Goal: Task Accomplishment & Management: Use online tool/utility

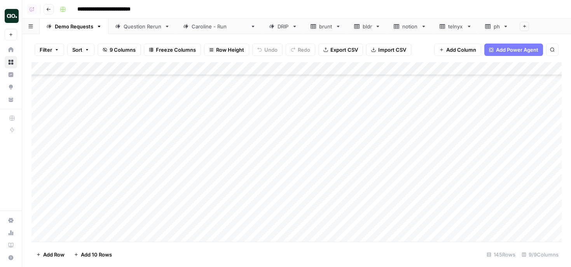
scroll to position [1734, 1]
click at [349, 104] on div "Add Column" at bounding box center [296, 151] width 530 height 179
click at [84, 142] on div "Add Column" at bounding box center [296, 151] width 530 height 179
click at [200, 129] on div "Add Column" at bounding box center [296, 151] width 530 height 179
drag, startPoint x: 236, startPoint y: 136, endPoint x: 231, endPoint y: 228, distance: 92.9
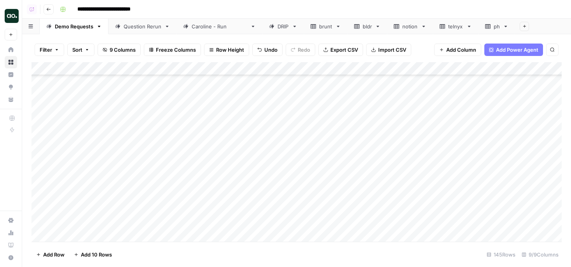
click at [231, 228] on div "Add Column" at bounding box center [296, 151] width 530 height 179
click at [142, 142] on div "Add Column" at bounding box center [296, 151] width 530 height 179
click at [136, 144] on div "Add Column" at bounding box center [296, 151] width 530 height 179
drag, startPoint x: 128, startPoint y: 146, endPoint x: 73, endPoint y: 140, distance: 55.1
click at [73, 140] on body "**********" at bounding box center [285, 133] width 571 height 267
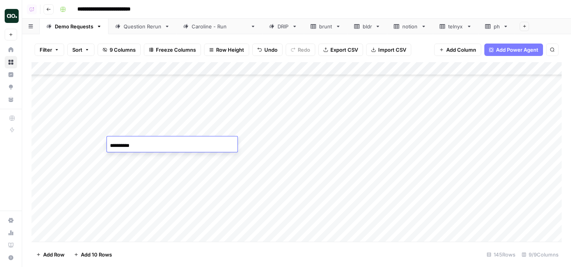
click at [146, 144] on input "**********" at bounding box center [172, 145] width 124 height 9
type input "*********"
click at [298, 143] on div "Add Column" at bounding box center [296, 151] width 530 height 179
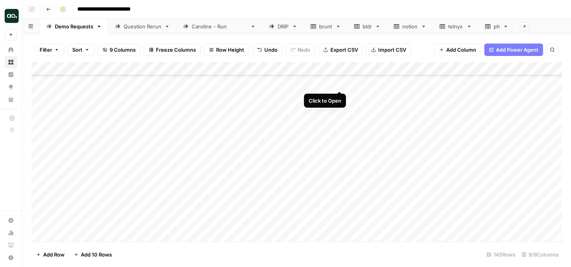
click at [339, 85] on div "Add Column" at bounding box center [296, 151] width 530 height 179
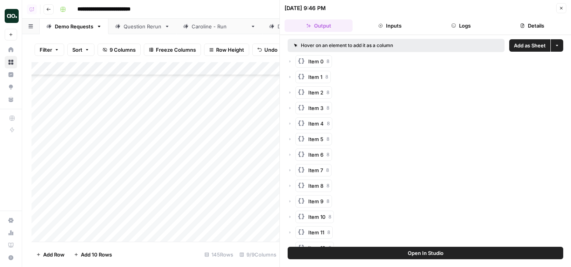
click at [525, 49] on span "Add as Sheet" at bounding box center [529, 46] width 32 height 8
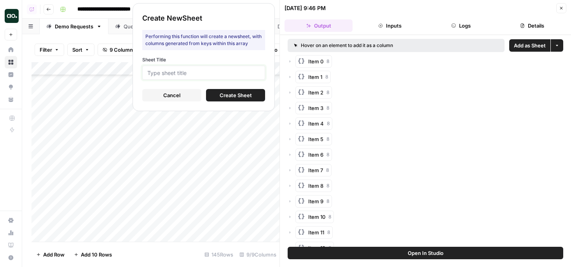
click at [234, 72] on input "Sheet Title" at bounding box center [203, 72] width 113 height 7
type input "prey"
click at [235, 94] on span "Create Sheet" at bounding box center [235, 95] width 32 height 8
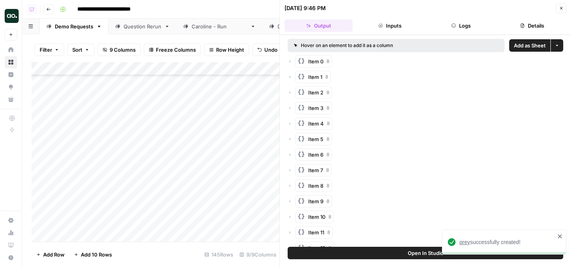
click at [464, 239] on span "prey" at bounding box center [464, 242] width 10 height 6
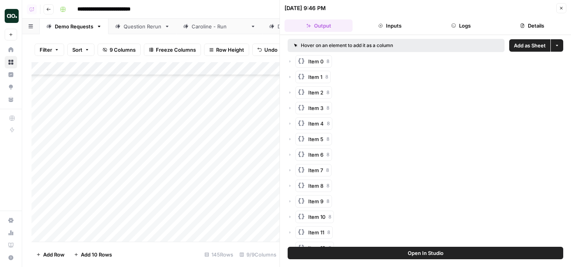
click at [563, 5] on button "Close" at bounding box center [561, 8] width 10 height 10
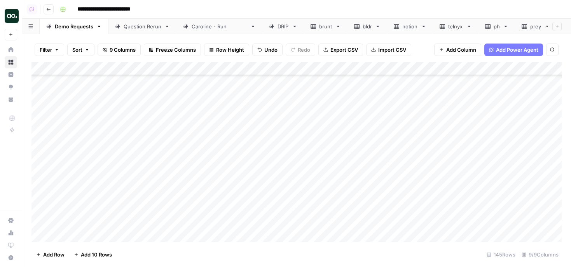
click at [544, 28] on icon at bounding box center [546, 26] width 5 height 5
click at [544, 28] on icon "button" at bounding box center [546, 26] width 5 height 5
click at [505, 72] on span "Delete Sheet" at bounding box center [500, 70] width 37 height 8
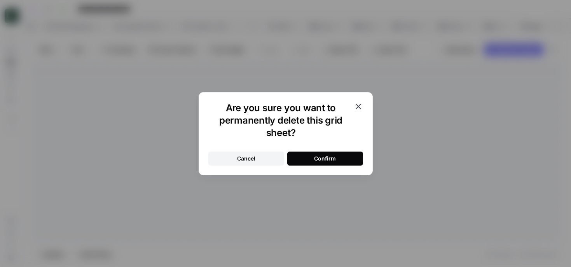
click at [350, 157] on button "Confirm" at bounding box center [325, 158] width 76 height 14
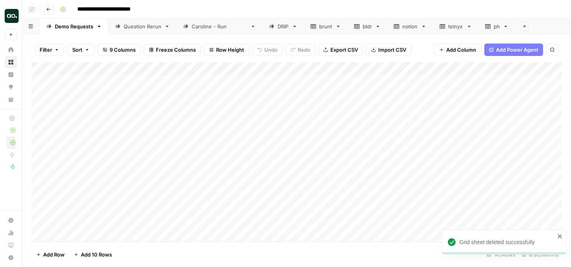
click at [503, 26] on icon at bounding box center [505, 26] width 5 height 5
click at [503, 24] on icon "button" at bounding box center [505, 26] width 5 height 5
click at [498, 70] on span "Delete Sheet" at bounding box center [515, 70] width 37 height 8
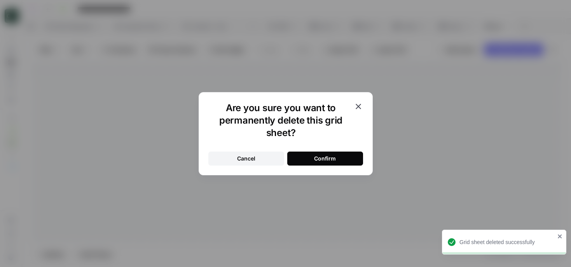
click at [341, 152] on button "Confirm" at bounding box center [325, 158] width 76 height 14
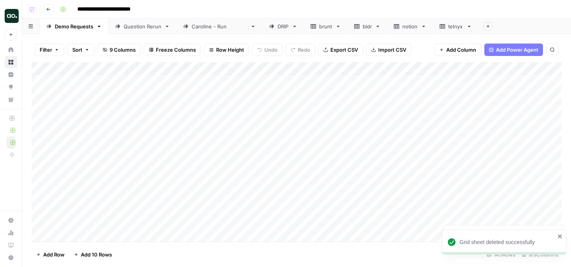
click at [466, 27] on icon at bounding box center [468, 26] width 5 height 5
click at [466, 27] on icon "button" at bounding box center [468, 26] width 5 height 5
click at [461, 72] on span "Delete Sheet" at bounding box center [479, 70] width 37 height 8
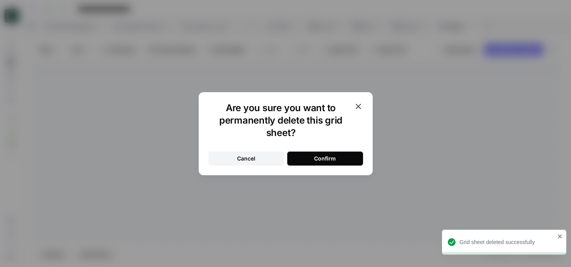
click at [323, 157] on div "Confirm" at bounding box center [325, 159] width 22 height 8
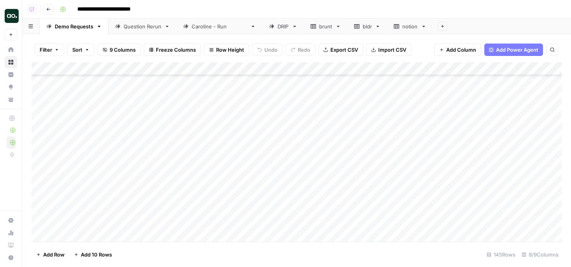
scroll to position [1563, 0]
click at [340, 129] on div "Add Column" at bounding box center [296, 151] width 530 height 179
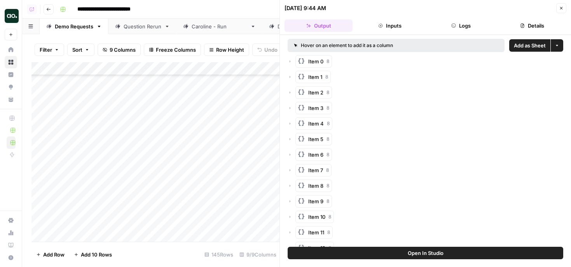
click at [523, 48] on span "Add as Sheet" at bounding box center [529, 46] width 32 height 8
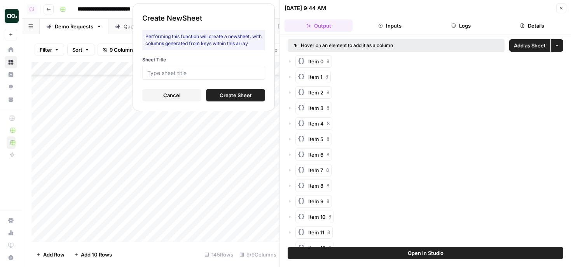
click at [249, 67] on div at bounding box center [203, 73] width 123 height 14
click at [243, 72] on input "Sheet Title" at bounding box center [203, 72] width 113 height 7
type input "heavy"
click at [234, 91] on button "Create Sheet" at bounding box center [235, 95] width 59 height 12
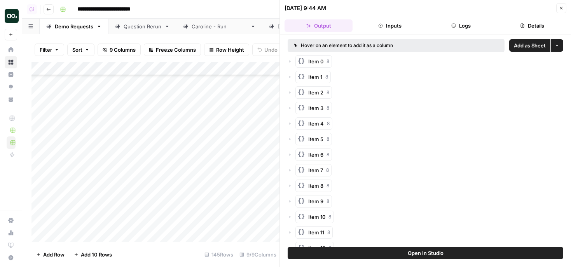
click at [562, 10] on icon "button" at bounding box center [561, 8] width 5 height 5
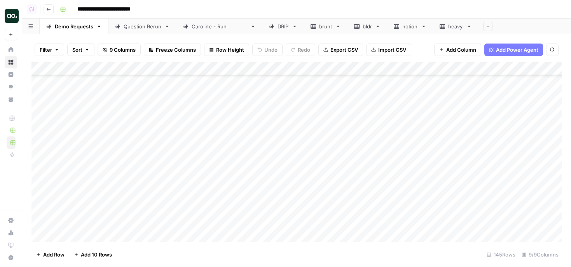
click at [448, 29] on div "heavy" at bounding box center [455, 27] width 15 height 8
drag, startPoint x: 171, startPoint y: 68, endPoint x: 251, endPoint y: 68, distance: 80.0
click at [250, 69] on div "Add Column" at bounding box center [296, 151] width 530 height 179
drag, startPoint x: 251, startPoint y: 68, endPoint x: 240, endPoint y: 68, distance: 11.3
click at [240, 68] on div "Add Column" at bounding box center [296, 151] width 530 height 179
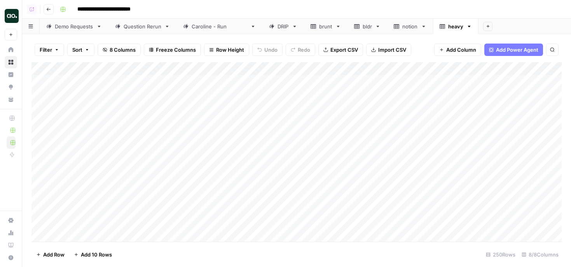
click at [110, 68] on div "Add Column" at bounding box center [296, 151] width 530 height 179
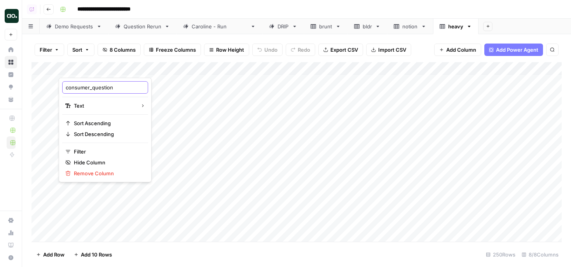
drag, startPoint x: 93, startPoint y: 89, endPoint x: 59, endPoint y: 87, distance: 34.6
click at [59, 87] on div "consumer_question Text Sort Ascending Sort Descending Filter Hide Column Remove…" at bounding box center [105, 130] width 93 height 104
type input "question"
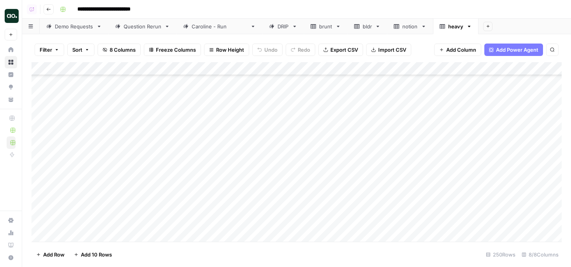
scroll to position [299, 0]
click at [43, 178] on div "Add Column" at bounding box center [296, 151] width 530 height 179
click at [40, 255] on span "Delete 1 Row" at bounding box center [51, 255] width 31 height 8
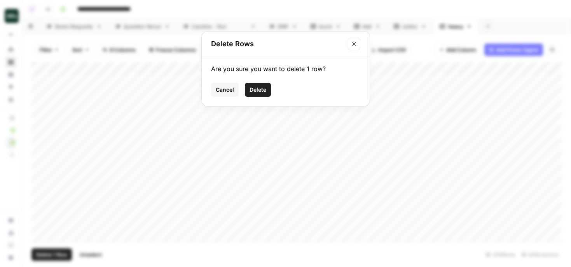
click at [262, 89] on span "Delete" at bounding box center [257, 90] width 17 height 8
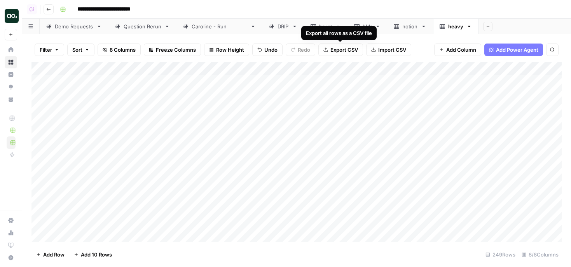
click at [350, 48] on span "Export CSV" at bounding box center [344, 50] width 28 height 8
click at [466, 25] on icon "button" at bounding box center [468, 26] width 5 height 5
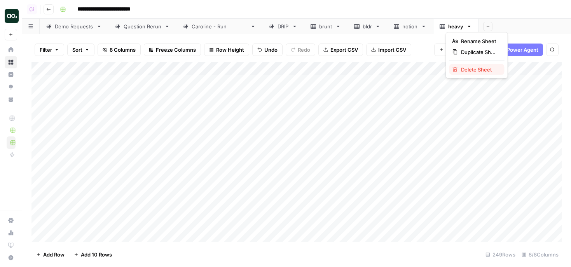
click at [459, 69] on div "Delete Sheet" at bounding box center [476, 70] width 49 height 8
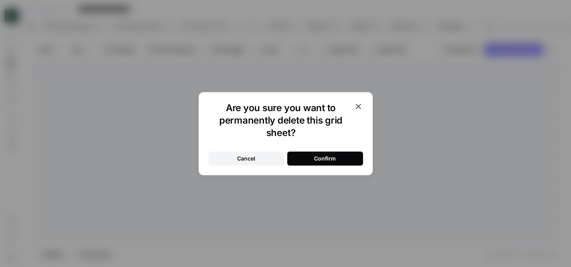
click at [339, 158] on button "Confirm" at bounding box center [325, 158] width 76 height 14
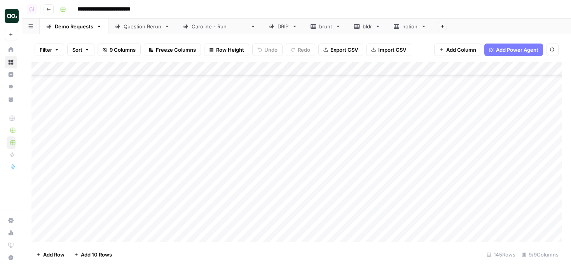
scroll to position [1573, 0]
click at [338, 132] on div "Add Column" at bounding box center [296, 151] width 530 height 179
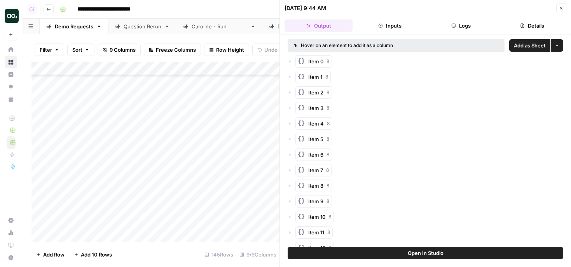
click at [533, 45] on span "Add as Sheet" at bounding box center [529, 46] width 32 height 8
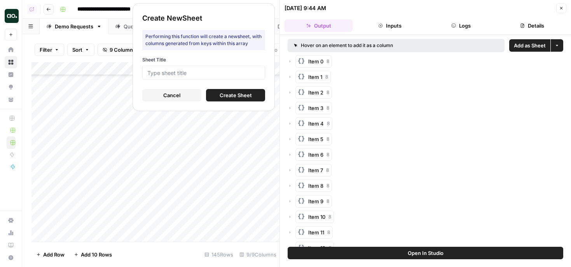
click at [267, 77] on div "Create New Sheet Performing this function will create a new sheet , with column…" at bounding box center [203, 57] width 142 height 108
click at [256, 72] on input "Sheet Title" at bounding box center [203, 72] width 113 height 7
type input "ab"
click at [246, 93] on span "Create Sheet" at bounding box center [235, 95] width 32 height 8
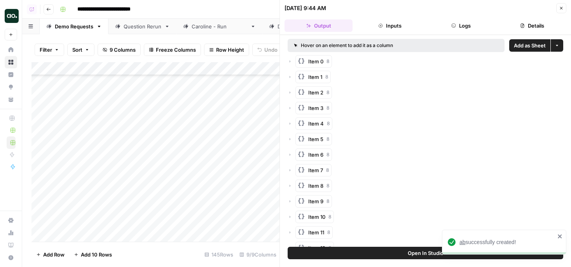
click at [462, 242] on span "ab" at bounding box center [462, 242] width 6 height 6
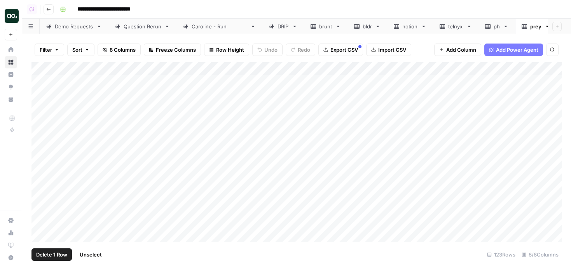
click at [42, 82] on div "Add Column" at bounding box center [296, 151] width 530 height 179
drag, startPoint x: 171, startPoint y: 66, endPoint x: 224, endPoint y: 66, distance: 54.0
click at [224, 66] on div "Add Column" at bounding box center [296, 151] width 530 height 179
click at [49, 257] on span "Delete 1 Row" at bounding box center [51, 255] width 31 height 8
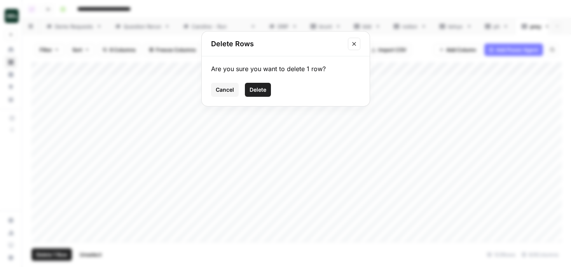
click at [257, 87] on span "Delete" at bounding box center [257, 90] width 17 height 8
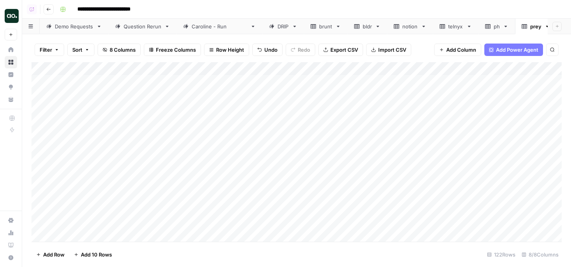
click at [129, 65] on div "Add Column" at bounding box center [296, 151] width 530 height 179
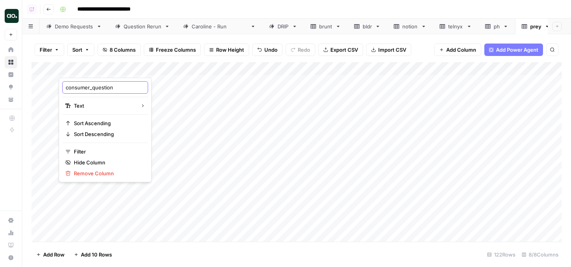
drag, startPoint x: 92, startPoint y: 86, endPoint x: 50, endPoint y: 84, distance: 42.0
click at [50, 84] on body "**********" at bounding box center [285, 133] width 571 height 267
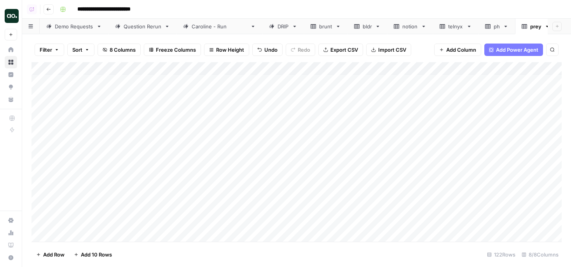
click at [75, 70] on div "Add Column" at bounding box center [296, 151] width 530 height 179
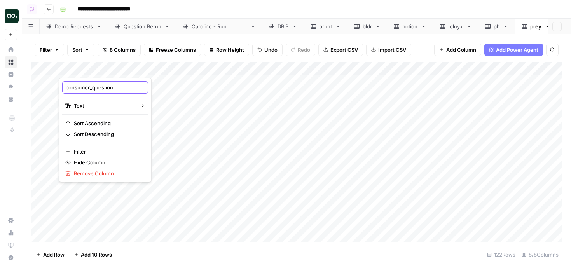
drag, startPoint x: 66, startPoint y: 86, endPoint x: 91, endPoint y: 86, distance: 24.5
click at [92, 87] on input "consumer_question" at bounding box center [105, 88] width 79 height 8
type input "question"
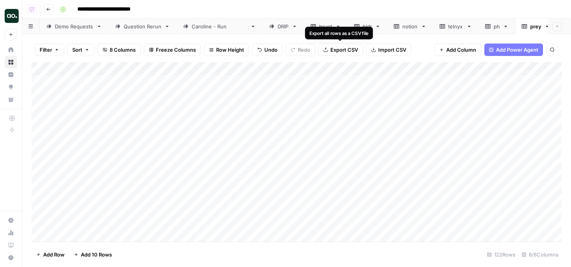
click at [349, 46] on span "Export CSV" at bounding box center [344, 50] width 28 height 8
drag, startPoint x: 171, startPoint y: 67, endPoint x: 285, endPoint y: 68, distance: 114.2
click at [285, 69] on div "Add Column" at bounding box center [296, 151] width 530 height 179
drag, startPoint x: 285, startPoint y: 68, endPoint x: 261, endPoint y: 69, distance: 24.1
click at [261, 69] on div "Add Column" at bounding box center [296, 151] width 530 height 179
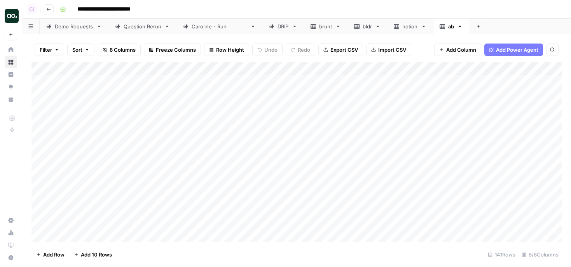
click at [122, 68] on div "Add Column" at bounding box center [296, 151] width 530 height 179
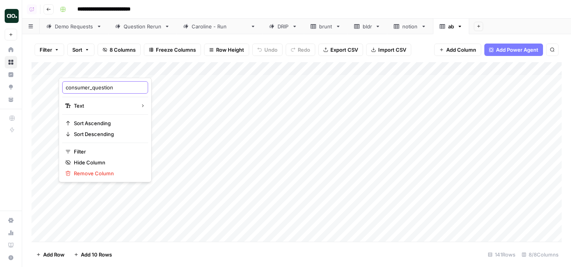
drag, startPoint x: 91, startPoint y: 90, endPoint x: 56, endPoint y: 85, distance: 35.7
click at [56, 85] on body "**********" at bounding box center [285, 133] width 571 height 267
click at [67, 87] on input "consumer_question" at bounding box center [105, 88] width 79 height 8
drag, startPoint x: 67, startPoint y: 85, endPoint x: 94, endPoint y: 85, distance: 26.8
click at [94, 85] on input "consumer_question" at bounding box center [105, 88] width 79 height 8
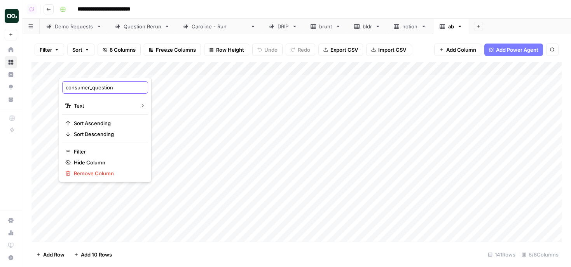
type input "question"
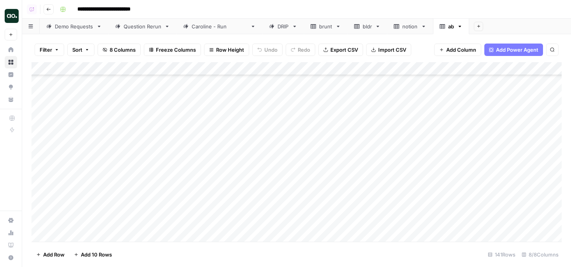
scroll to position [558, 0]
click at [40, 157] on div "Add Column" at bounding box center [296, 151] width 530 height 179
click at [40, 184] on div "Add Column" at bounding box center [296, 151] width 530 height 179
click at [43, 157] on div "Add Column" at bounding box center [296, 151] width 530 height 179
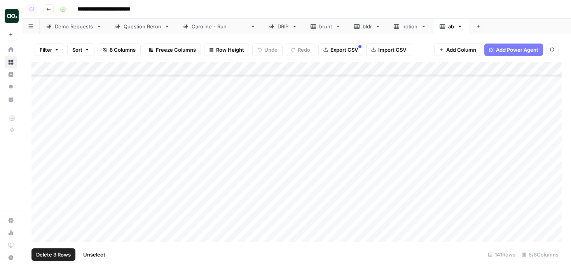
scroll to position [831, 0]
click at [39, 173] on div "Add Column" at bounding box center [296, 151] width 530 height 179
click at [37, 191] on div "Add Column" at bounding box center [296, 151] width 530 height 179
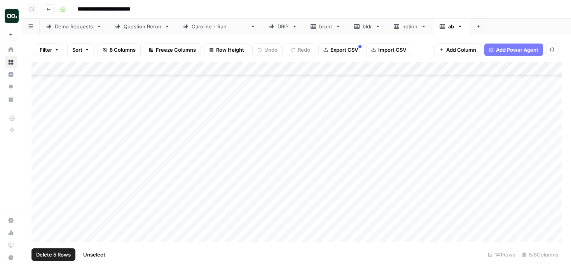
click at [38, 177] on div "Add Column" at bounding box center [296, 151] width 530 height 179
click at [39, 170] on div "Add Column" at bounding box center [296, 151] width 530 height 179
click at [40, 179] on div "Add Column" at bounding box center [296, 151] width 530 height 179
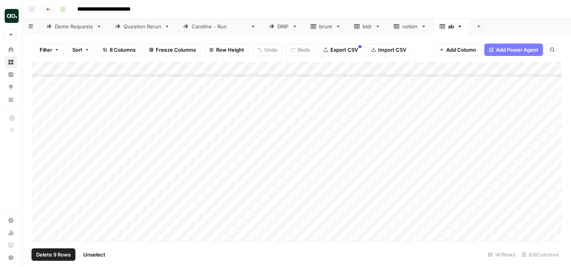
click at [42, 193] on div "Add Column" at bounding box center [296, 151] width 530 height 179
click at [42, 211] on div "Add Column" at bounding box center [296, 151] width 530 height 179
click at [42, 197] on div "Add Column" at bounding box center [296, 151] width 530 height 179
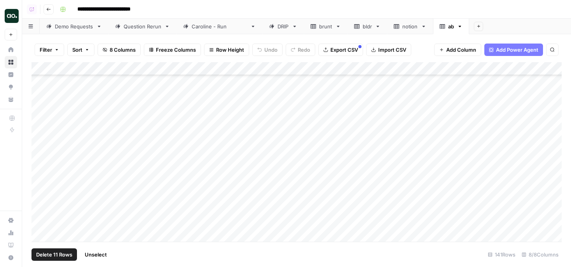
scroll to position [1504, 0]
click at [42, 202] on div "Add Column" at bounding box center [296, 151] width 530 height 179
click at [41, 210] on div "Add Column" at bounding box center [296, 151] width 530 height 179
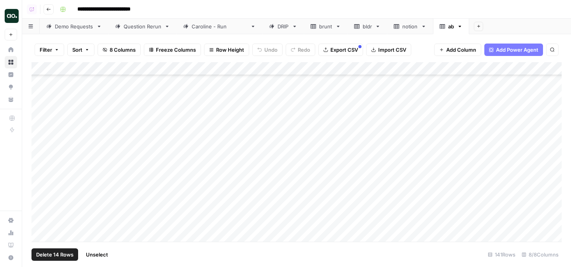
click at [40, 205] on div "Add Column" at bounding box center [296, 151] width 530 height 179
click at [41, 216] on div "Add Column" at bounding box center [296, 151] width 530 height 179
click at [39, 189] on div "Add Column" at bounding box center [296, 151] width 530 height 179
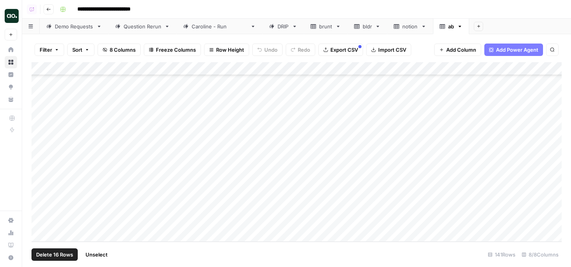
click at [54, 251] on span "Delete 16 Rows" at bounding box center [54, 255] width 37 height 8
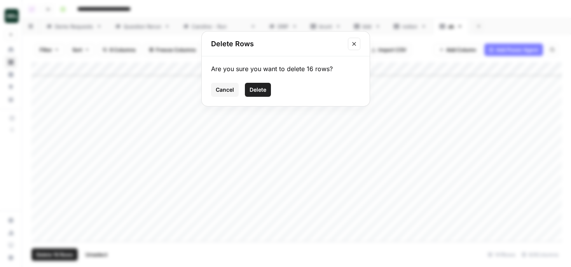
click at [268, 88] on button "Delete" at bounding box center [258, 90] width 26 height 14
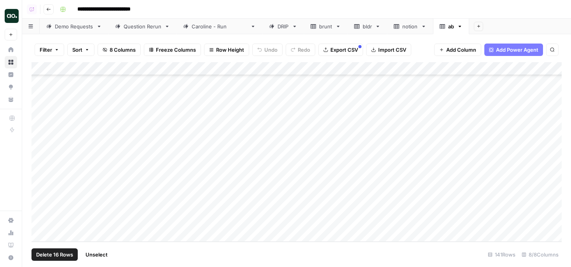
scroll to position [1497, 0]
click at [341, 49] on span "Export CSV" at bounding box center [344, 50] width 28 height 8
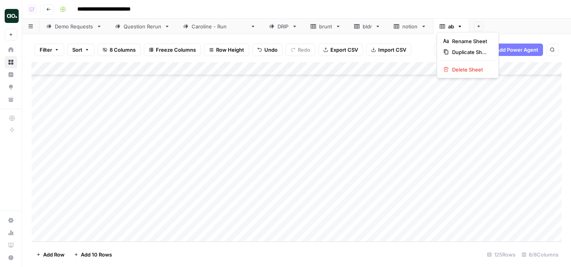
click at [458, 26] on icon "button" at bounding box center [459, 27] width 3 height 2
click at [455, 71] on span "Delete Sheet" at bounding box center [470, 70] width 37 height 8
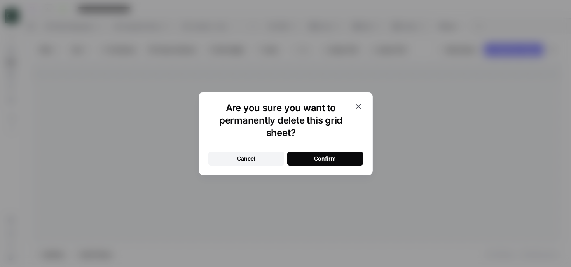
click at [331, 158] on div "Confirm" at bounding box center [325, 159] width 22 height 8
